Goal: Transaction & Acquisition: Purchase product/service

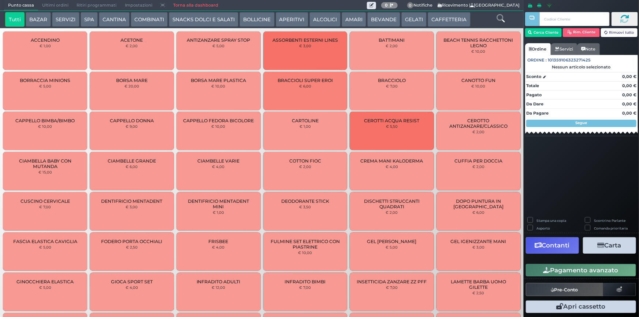
click at [412, 21] on button "GELATI" at bounding box center [413, 19] width 25 height 15
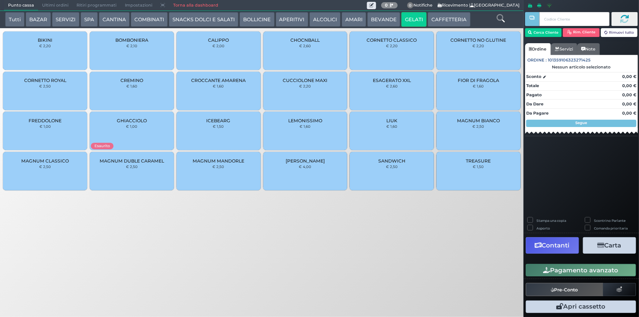
click at [498, 128] on div "MAGNUM BIANCO € 2,50" at bounding box center [479, 131] width 84 height 38
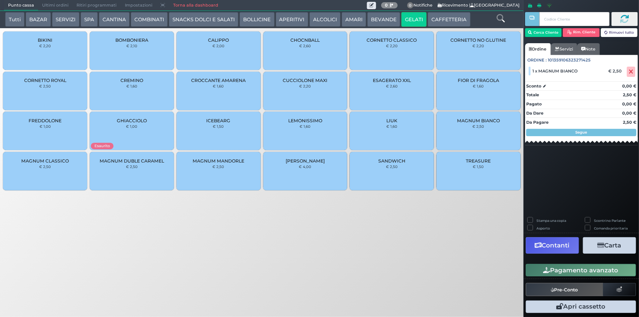
click at [553, 219] on label "Stampa una copia" at bounding box center [552, 220] width 30 height 5
checkbox input "true"
click at [608, 246] on button "Carta" at bounding box center [609, 245] width 53 height 16
